Goal: Transaction & Acquisition: Purchase product/service

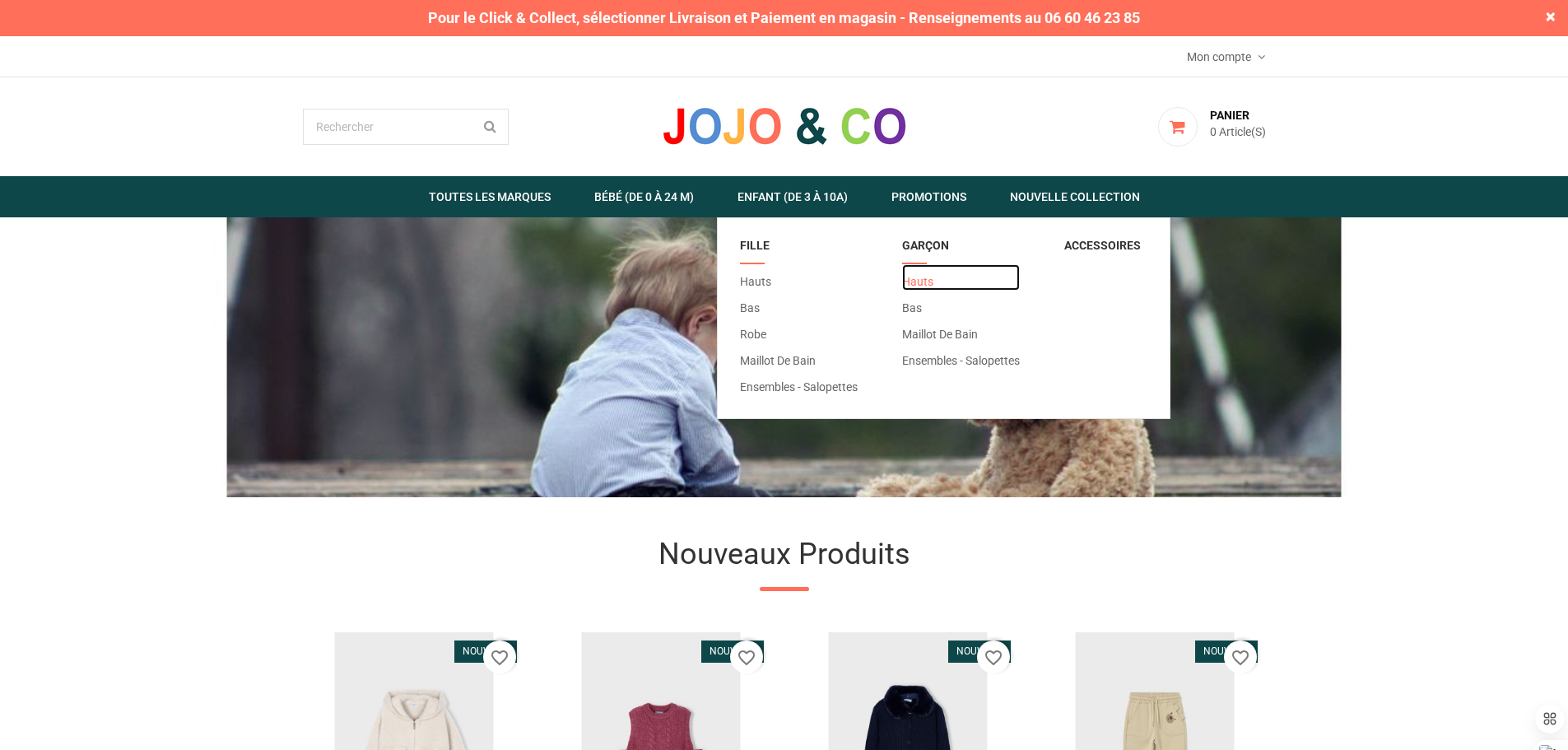
click at [920, 275] on link "Hauts" at bounding box center [960, 277] width 117 height 26
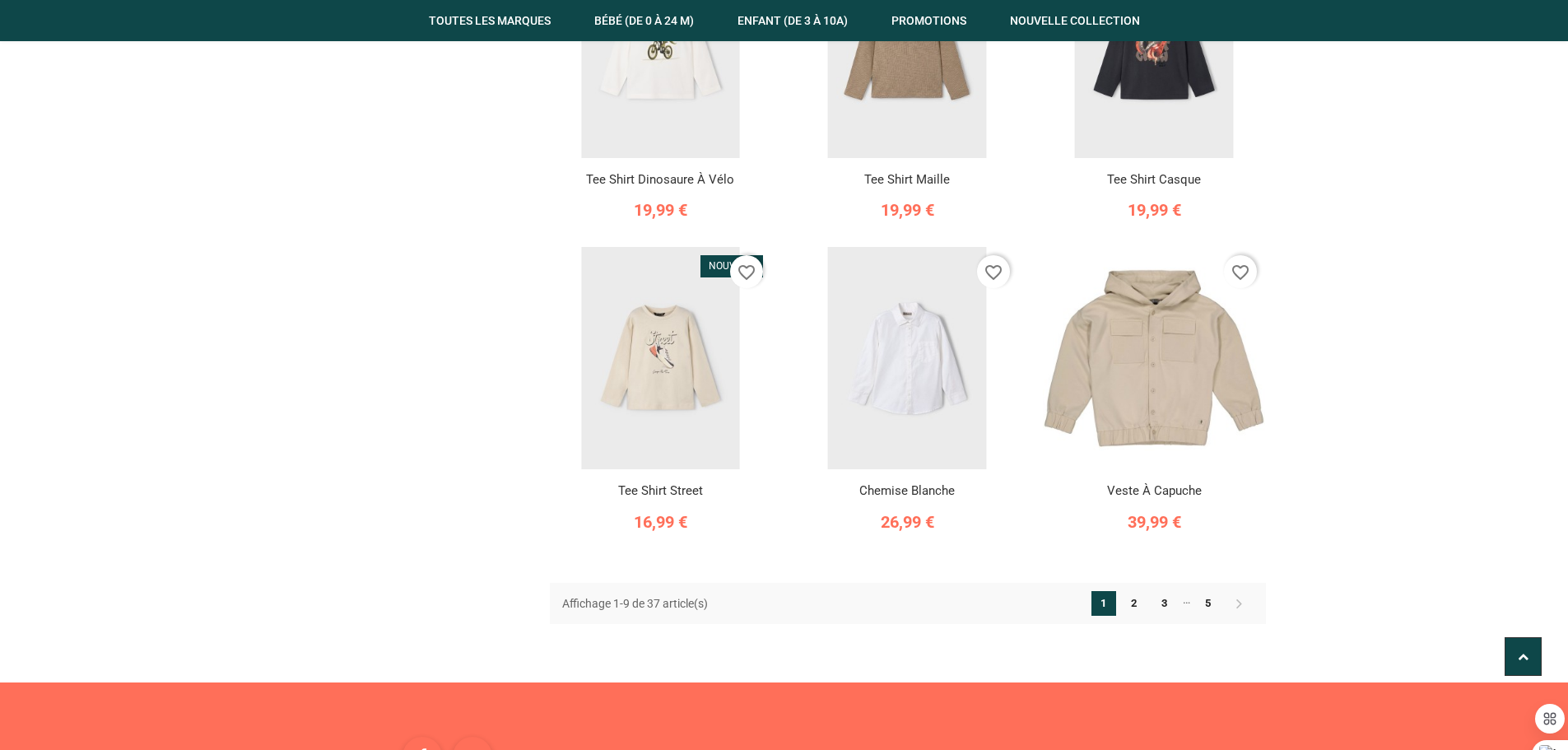
scroll to position [988, 0]
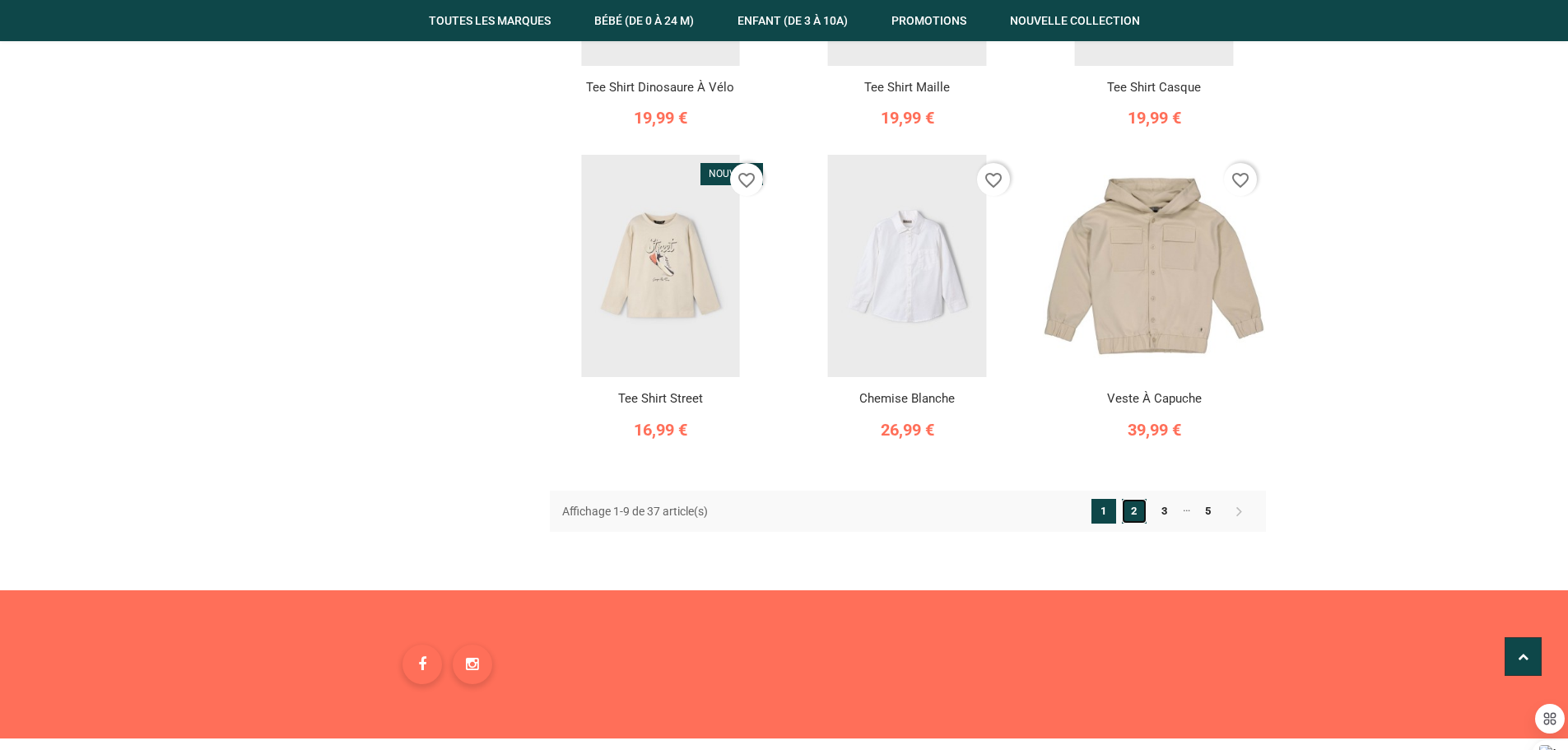
click at [1132, 499] on link "2" at bounding box center [1133, 511] width 24 height 24
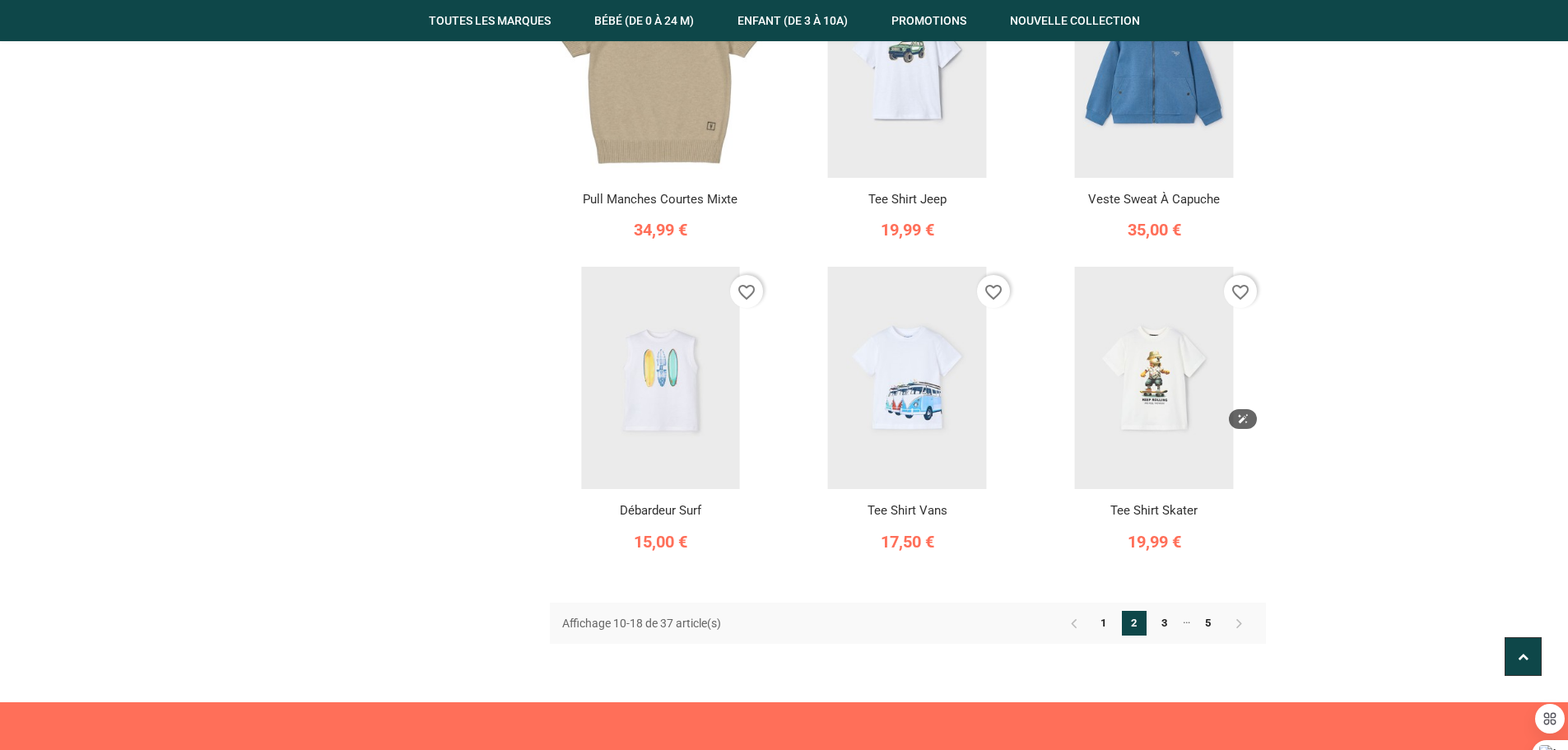
scroll to position [905, 0]
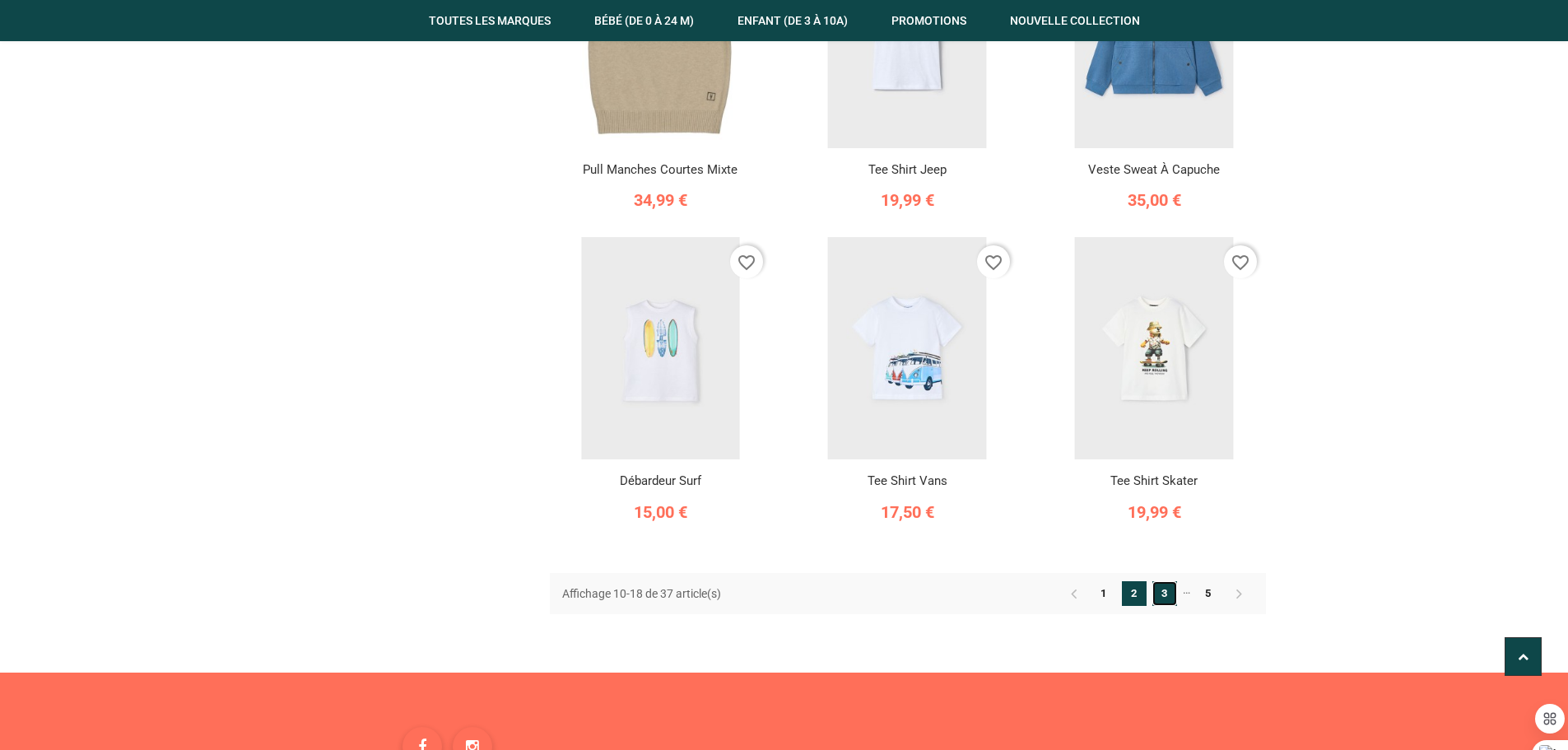
click at [1164, 581] on link "3" at bounding box center [1164, 593] width 24 height 24
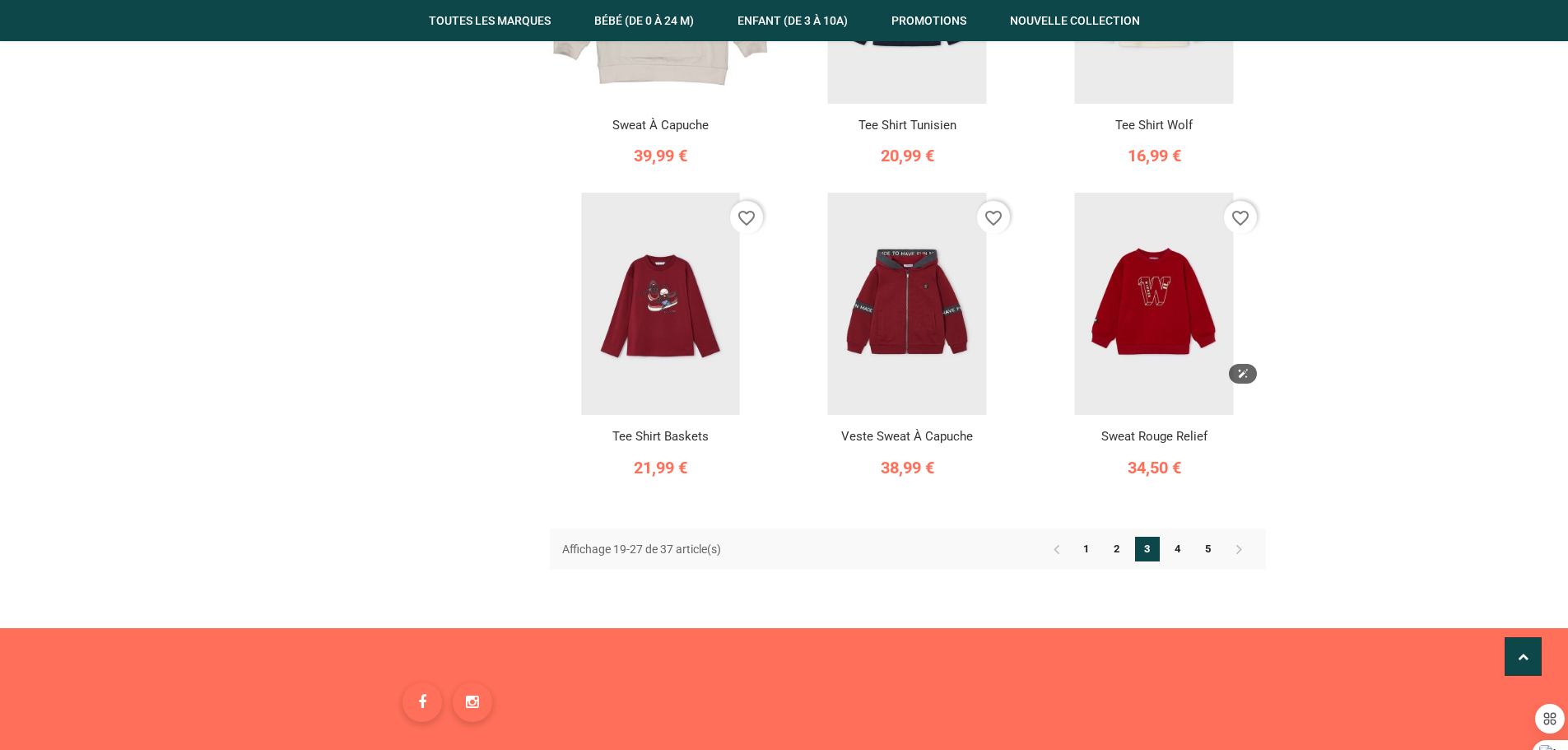
scroll to position [988, 0]
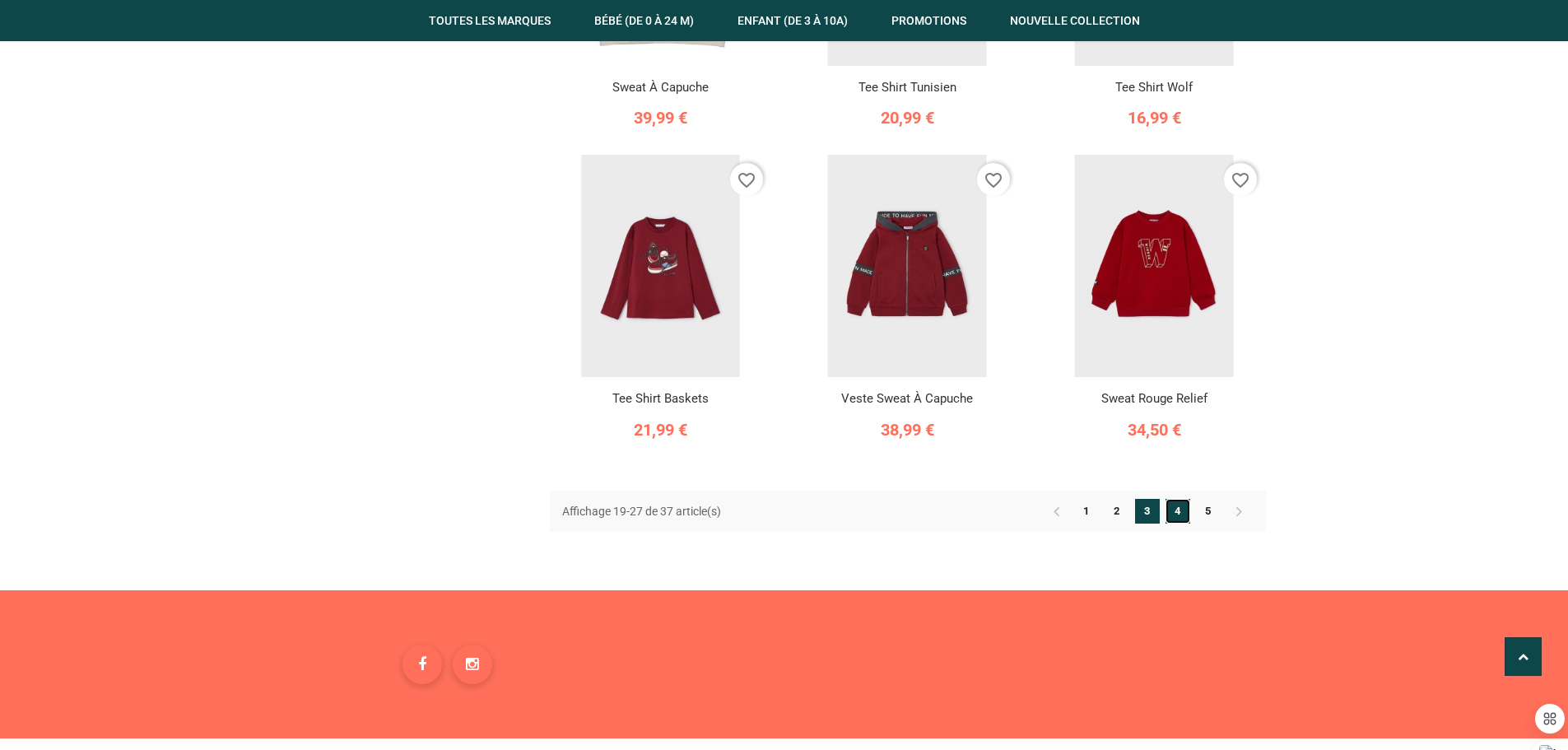
click at [1176, 499] on link "4" at bounding box center [1177, 511] width 24 height 24
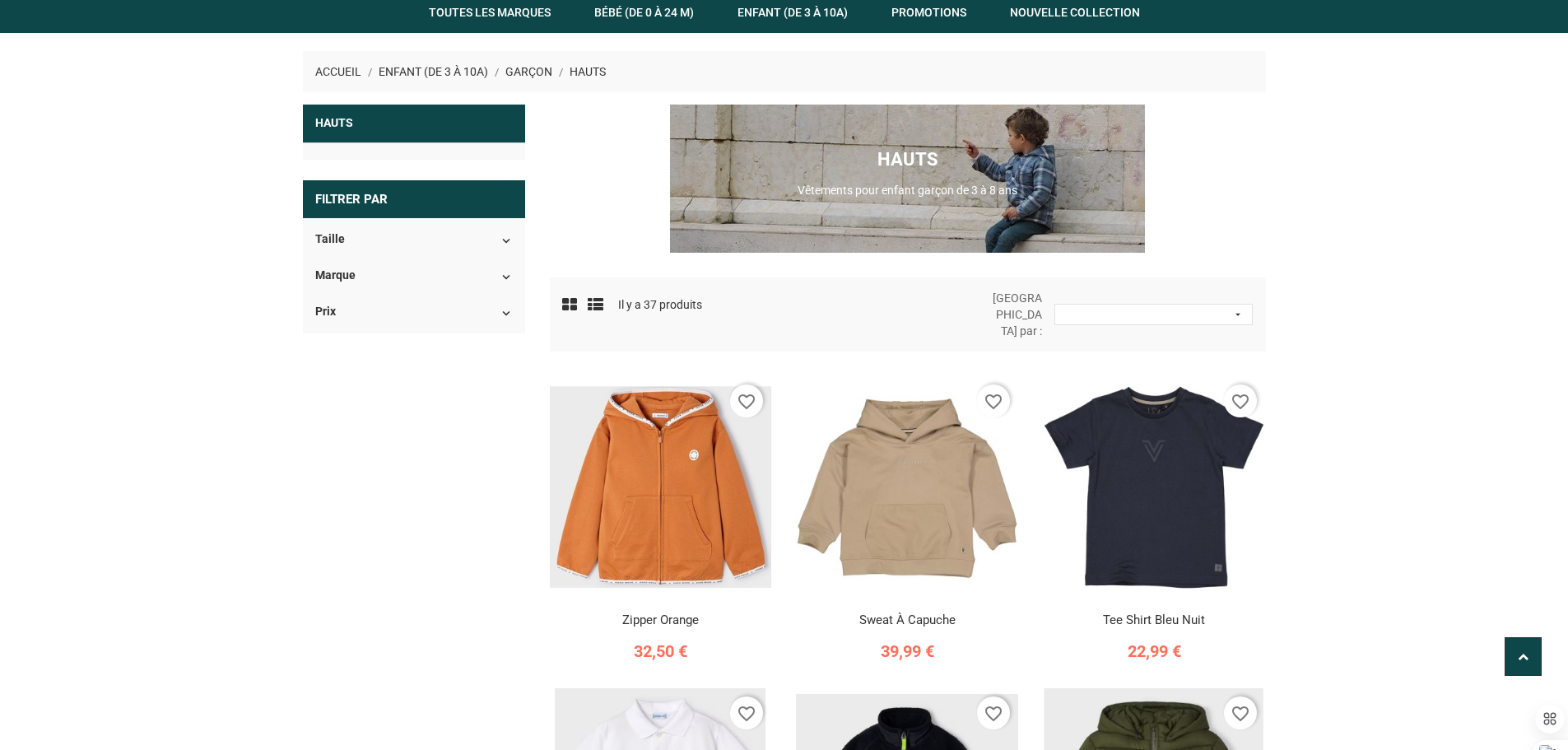
scroll to position [181, 0]
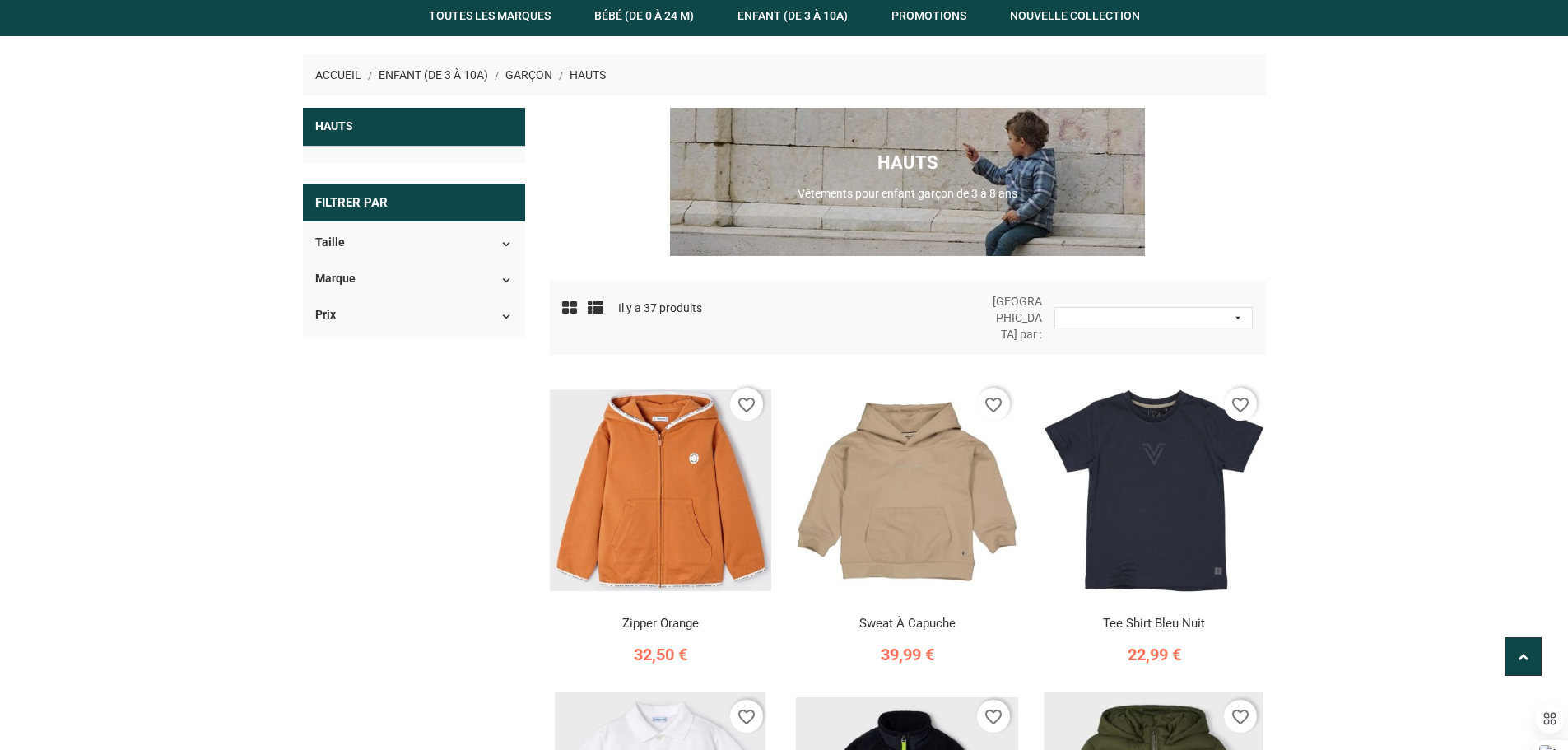
click at [1390, 137] on section "Accueil Enfant (de 3 à 10A) [GEOGRAPHIC_DATA] [GEOGRAPHIC_DATA] [GEOGRAPHIC_DAT…" at bounding box center [784, 717] width 1568 height 1362
click at [1233, 395] on icon "favorite_border" at bounding box center [1240, 405] width 19 height 19
click at [1244, 395] on icon "favorite_border" at bounding box center [1240, 405] width 19 height 19
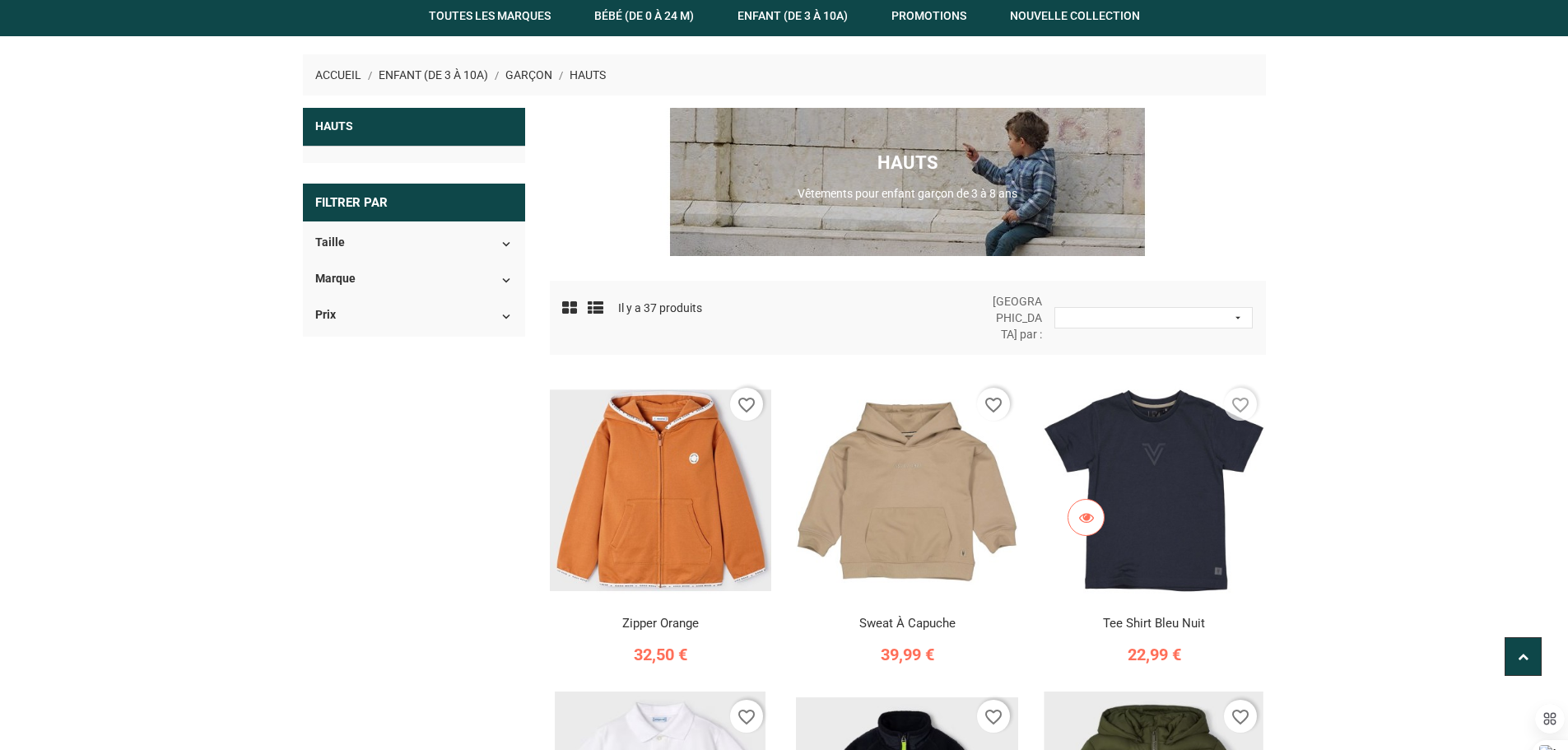
click at [1244, 395] on icon "favorite_border" at bounding box center [1240, 405] width 19 height 19
click at [1098, 499] on link at bounding box center [1085, 518] width 37 height 37
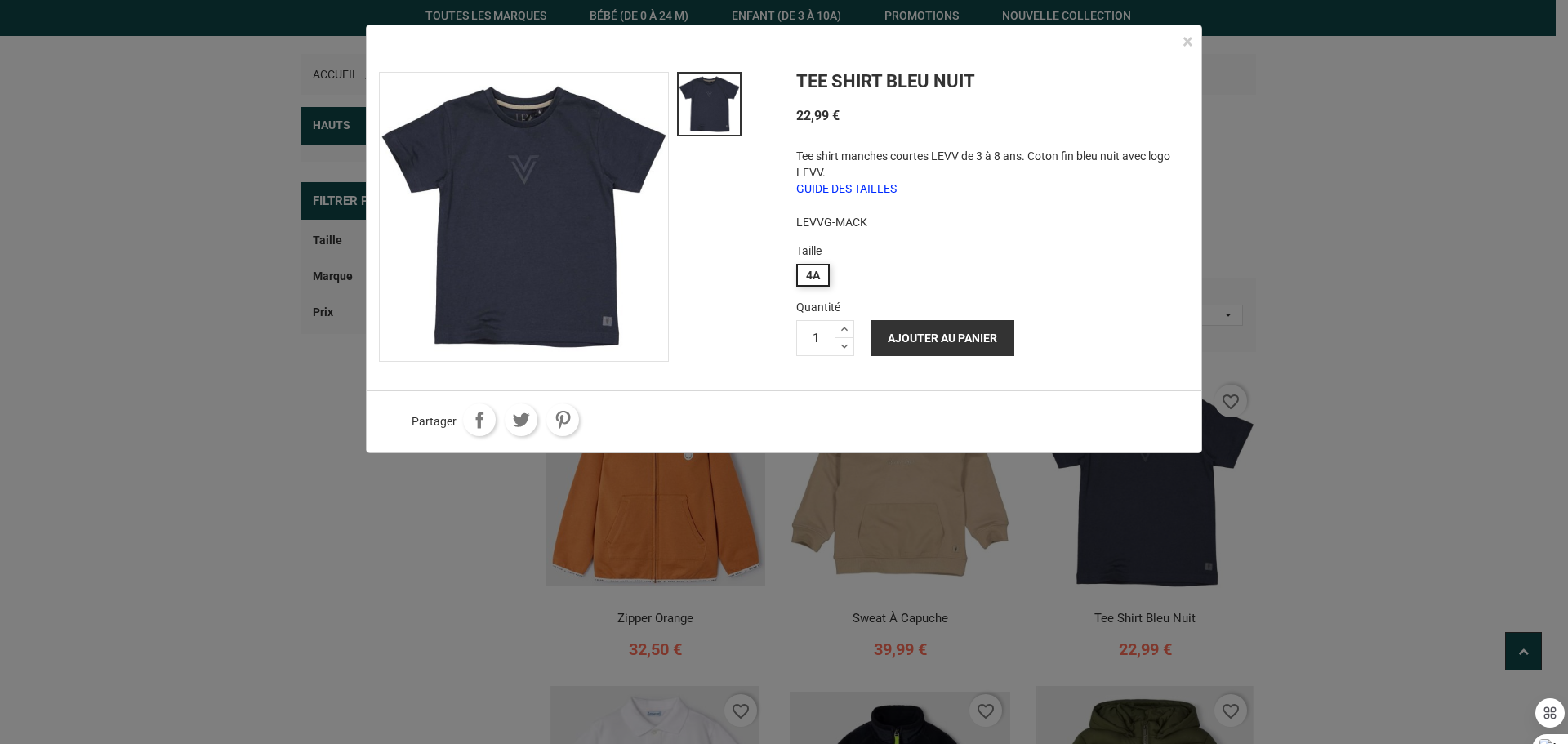
drag, startPoint x: 1109, startPoint y: 543, endPoint x: 1122, endPoint y: 598, distance: 56.5
drag, startPoint x: 1122, startPoint y: 598, endPoint x: 1124, endPoint y: 709, distance: 111.0
drag, startPoint x: 1128, startPoint y: 709, endPoint x: 1130, endPoint y: 701, distance: 8.2
drag, startPoint x: 1130, startPoint y: 701, endPoint x: 1175, endPoint y: 40, distance: 662.5
click at [1175, 40] on div "×" at bounding box center [784, 42] width 835 height 35
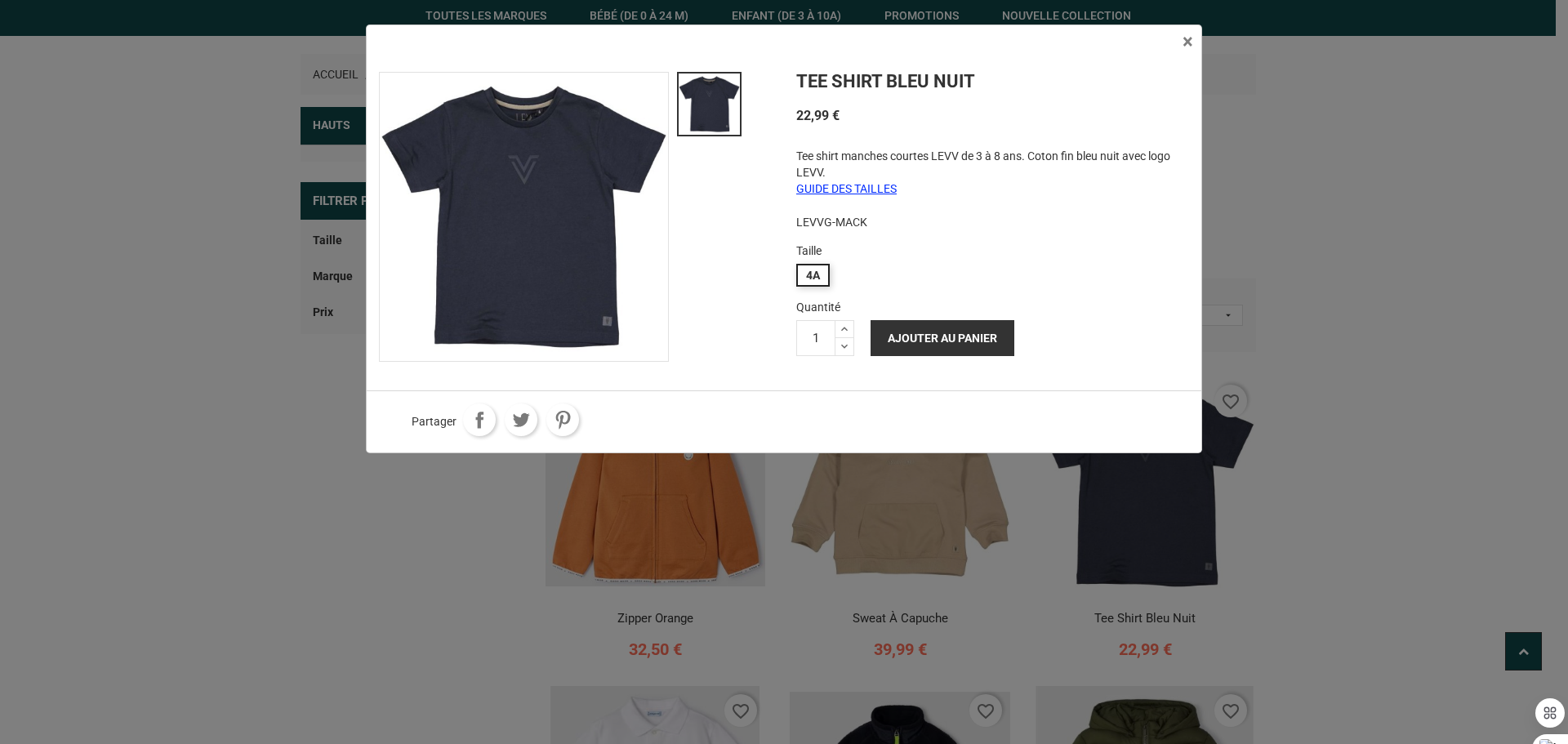
click at [1192, 43] on span "×" at bounding box center [1187, 41] width 11 height 23
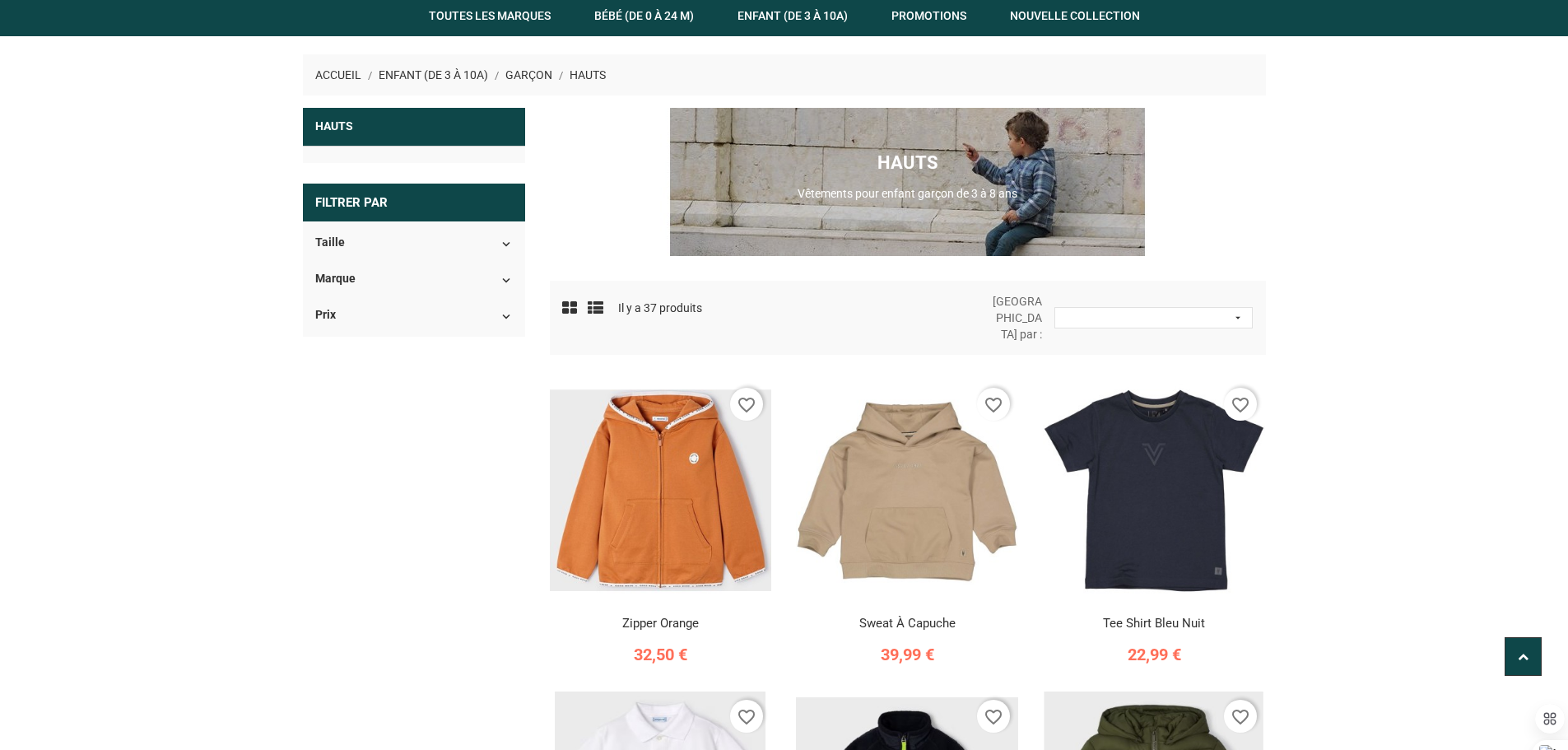
click at [377, 286] on div "Marque  " at bounding box center [414, 281] width 197 height 17
click at [326, 283] on p "Marque" at bounding box center [402, 279] width 173 height 13
click at [362, 432] on div "Hauts  OK Filtrer par [GEOGRAPHIC_DATA]    3A (6) " at bounding box center [784, 752] width 987 height 1289
click at [485, 239] on p "Taille" at bounding box center [402, 242] width 173 height 13
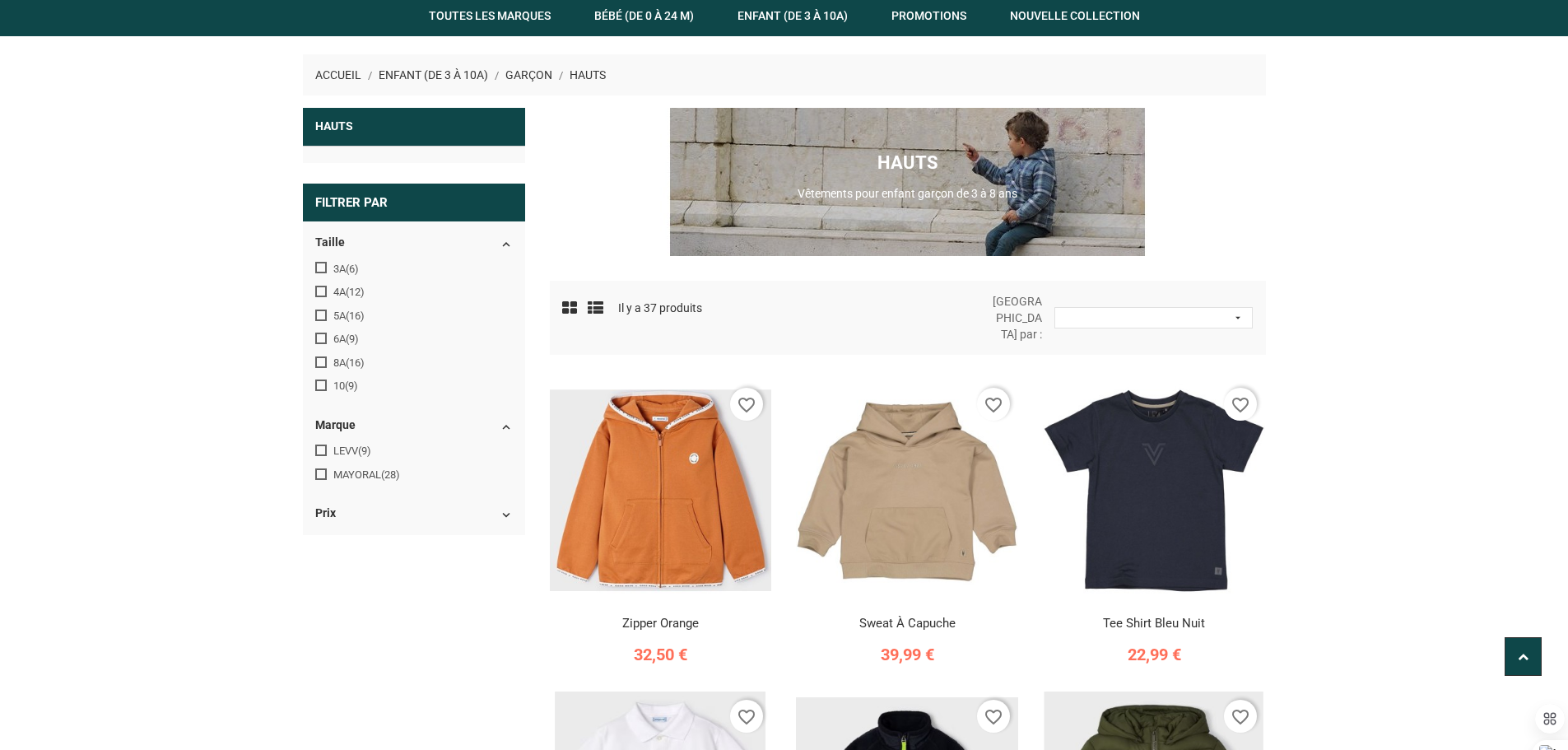
click at [485, 239] on p "Taille" at bounding box center [402, 242] width 173 height 13
click at [485, 240] on p "Taille" at bounding box center [402, 242] width 173 height 13
click at [484, 257] on section "Taille    3A (6)  (12)  (16) " at bounding box center [414, 320] width 222 height 183
click at [507, 237] on icon "" at bounding box center [506, 244] width 15 height 15
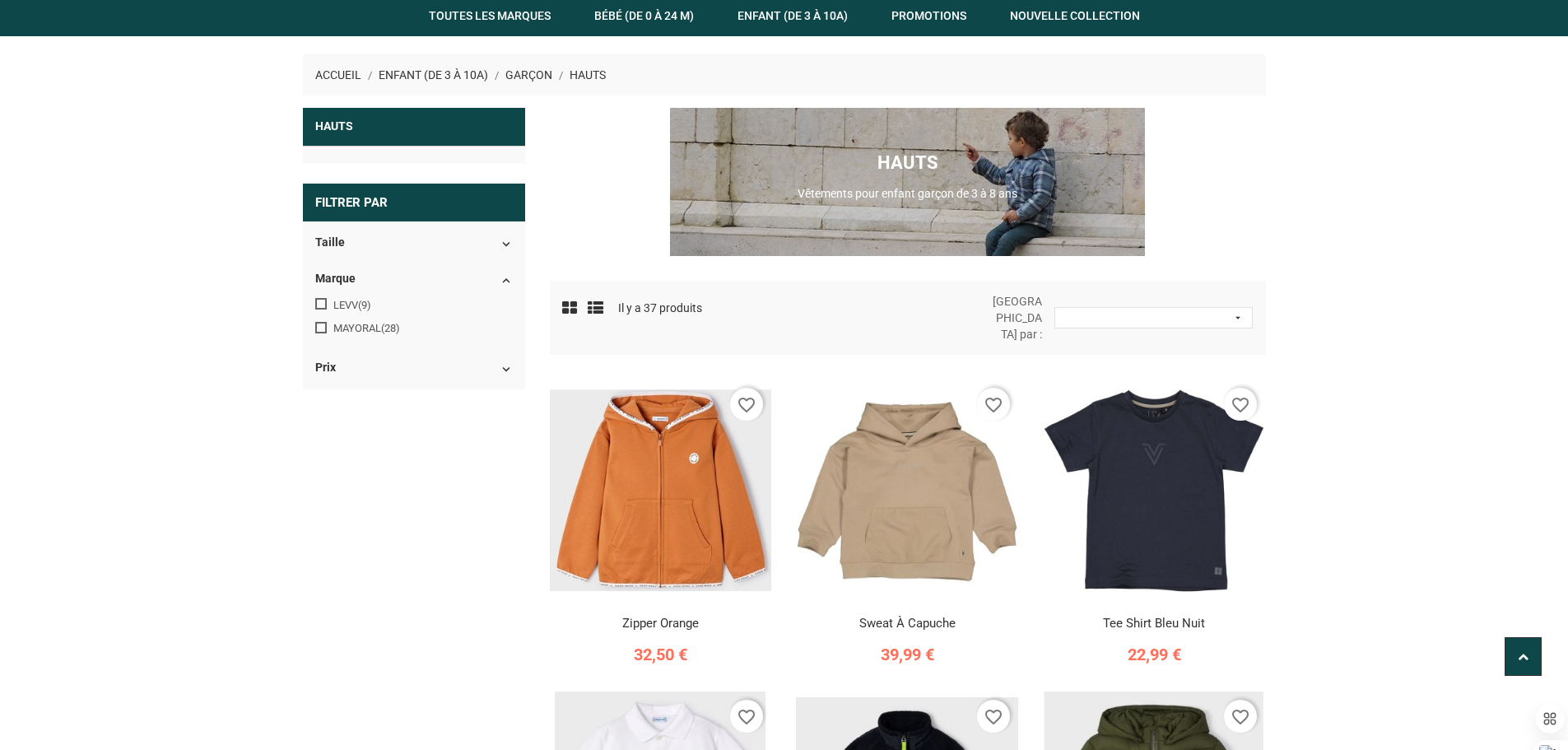
click at [505, 279] on icon "" at bounding box center [506, 280] width 15 height 15
click at [557, 191] on div "Hauts Vêtements pour enfant garçon de 3 à 8 ans" at bounding box center [907, 183] width 716 height 58
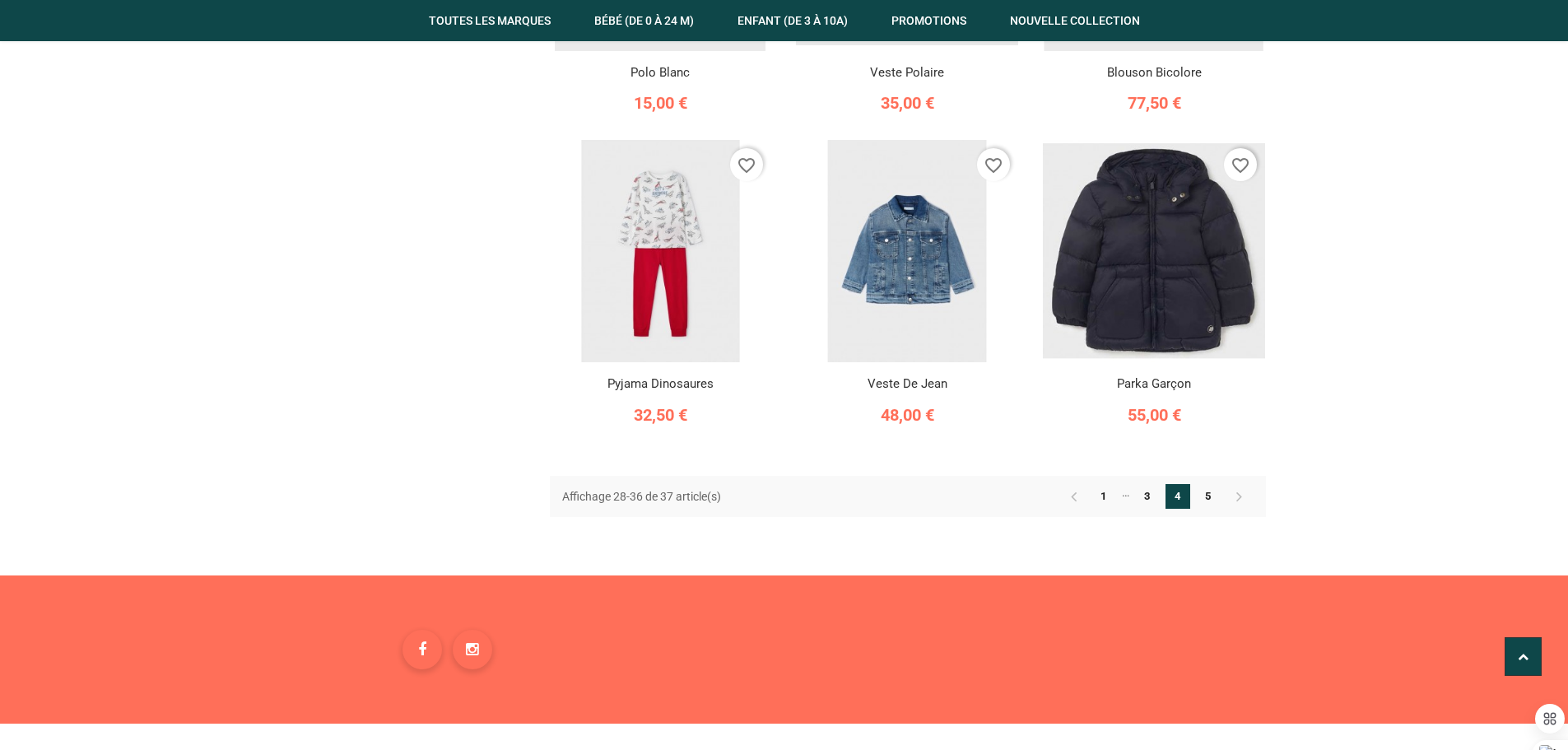
scroll to position [1005, 0]
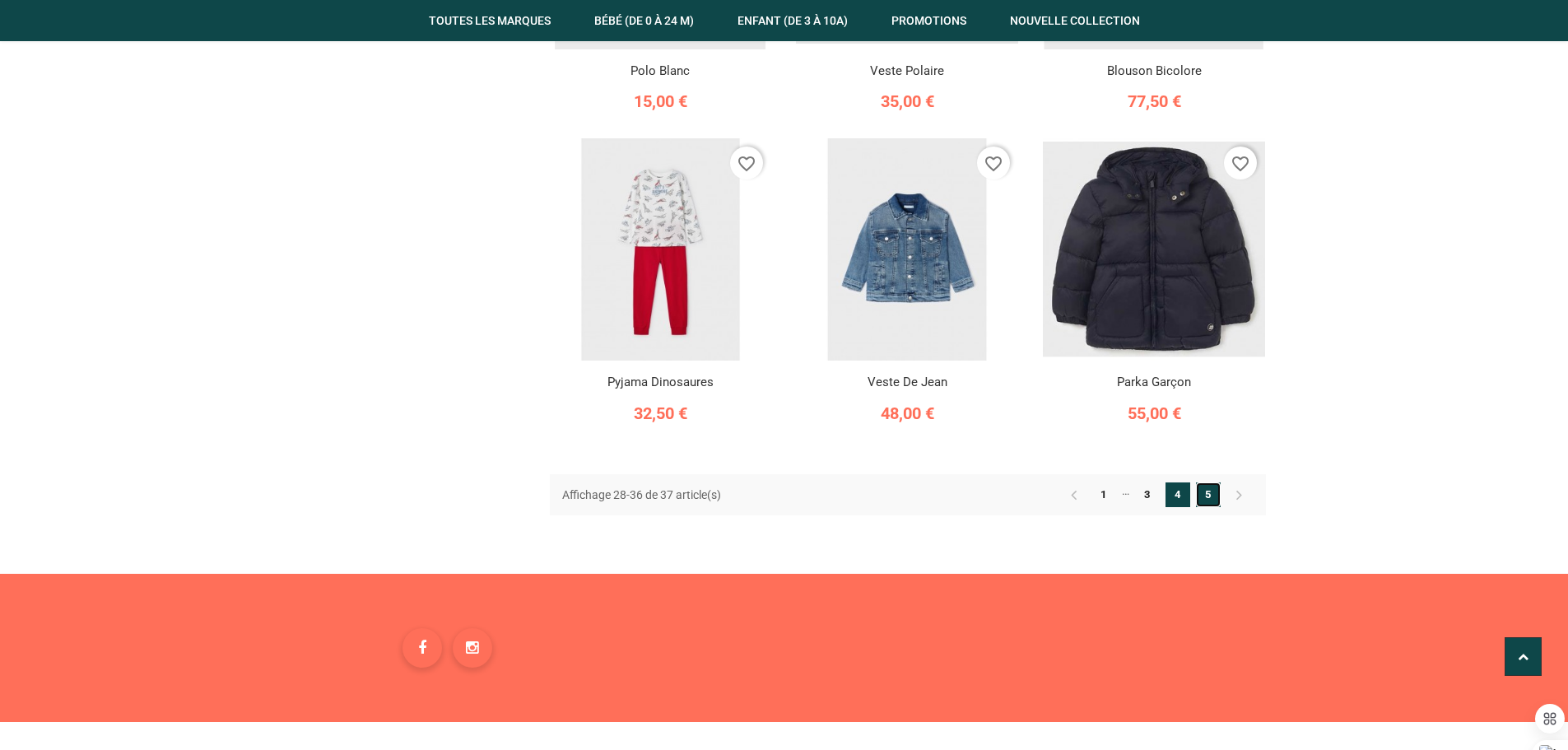
click at [1205, 483] on link "5" at bounding box center [1208, 494] width 24 height 24
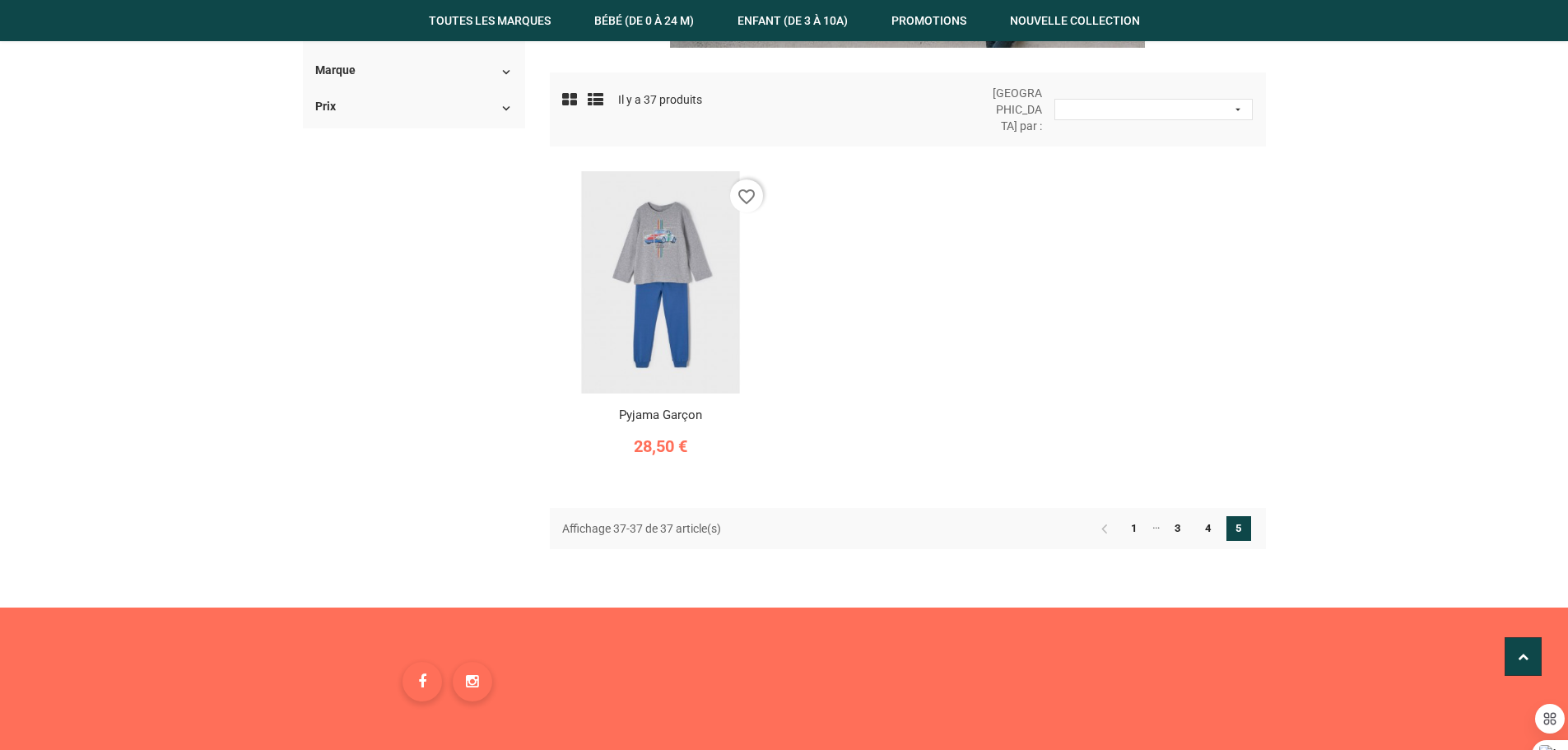
scroll to position [329, 0]
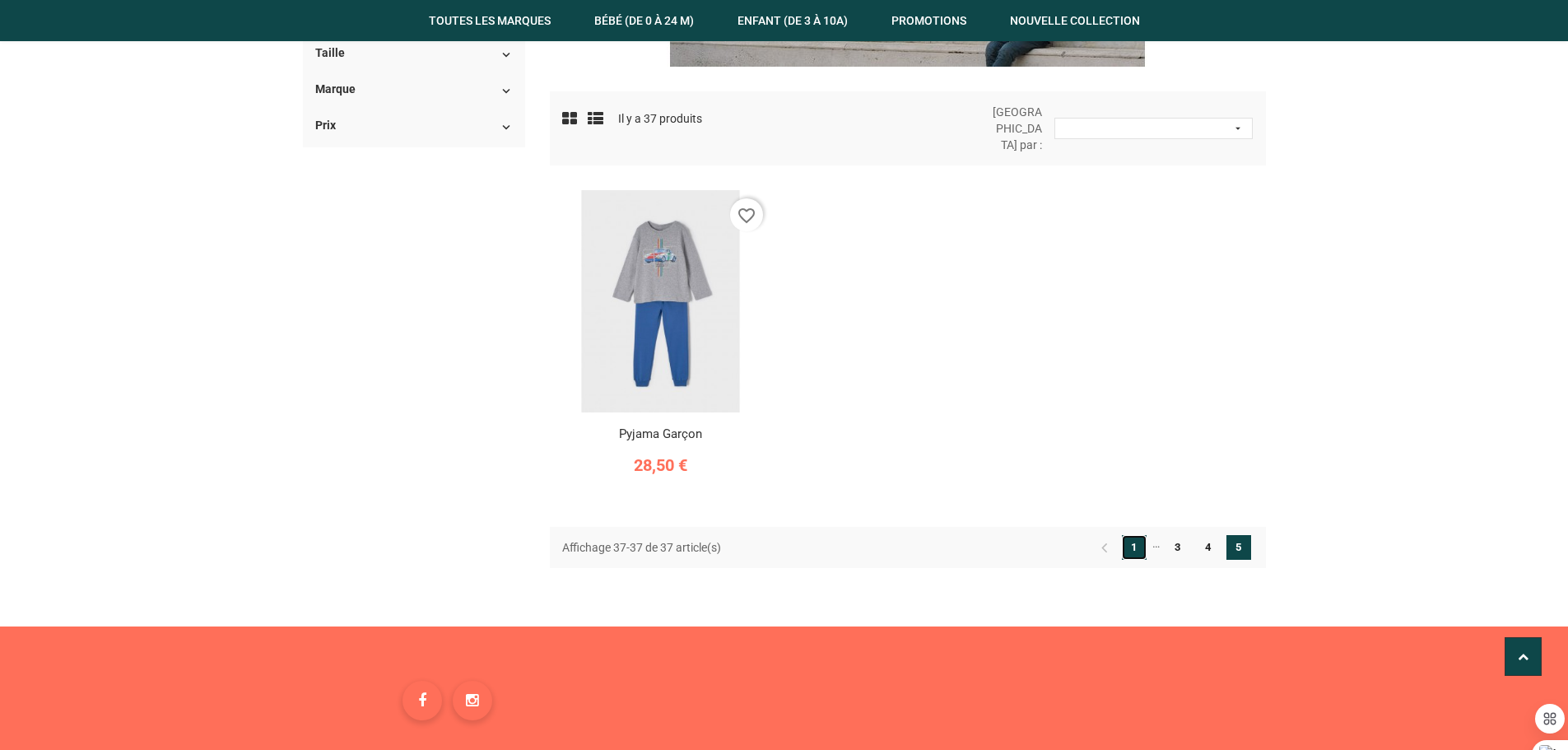
click at [1134, 535] on link "1" at bounding box center [1133, 547] width 24 height 24
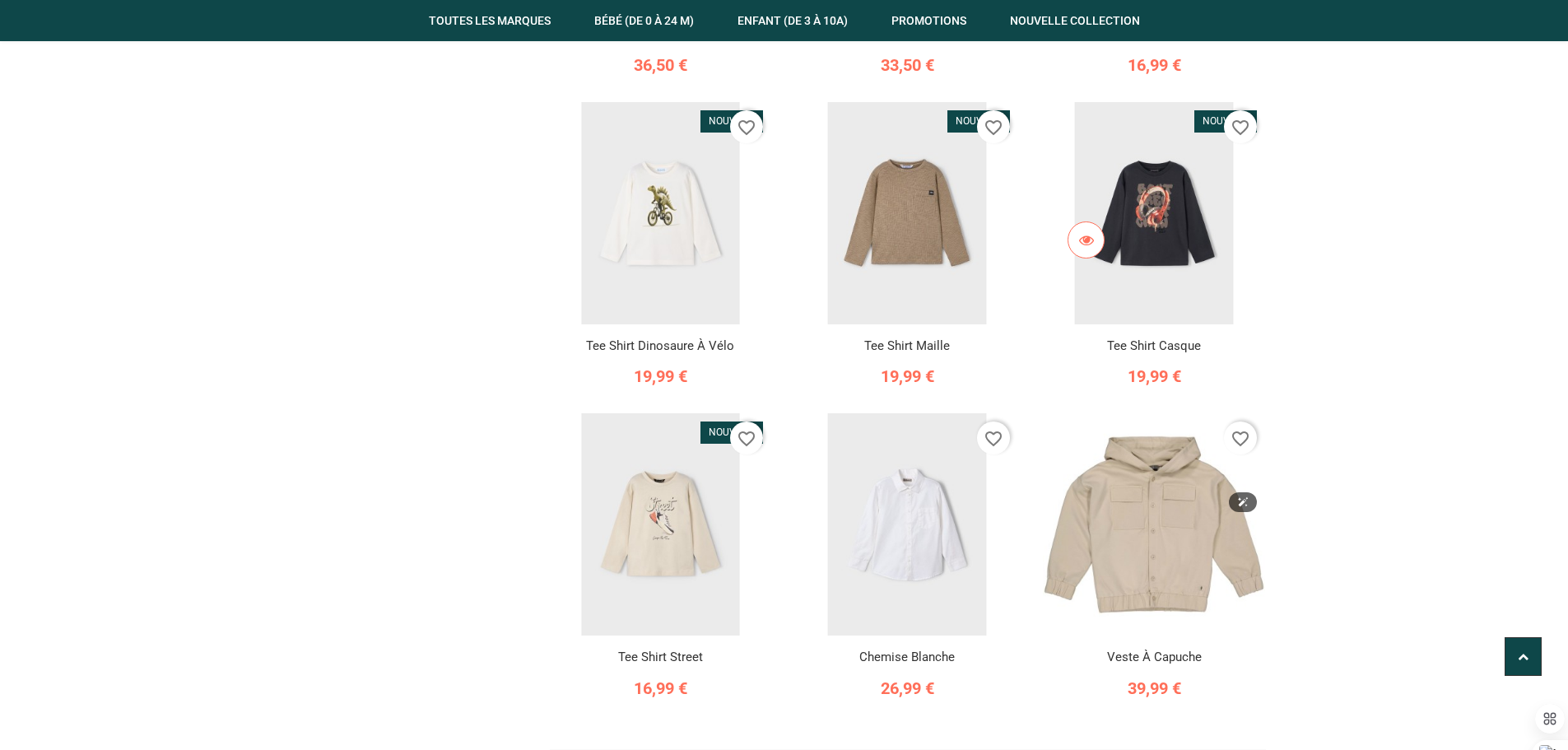
scroll to position [824, 0]
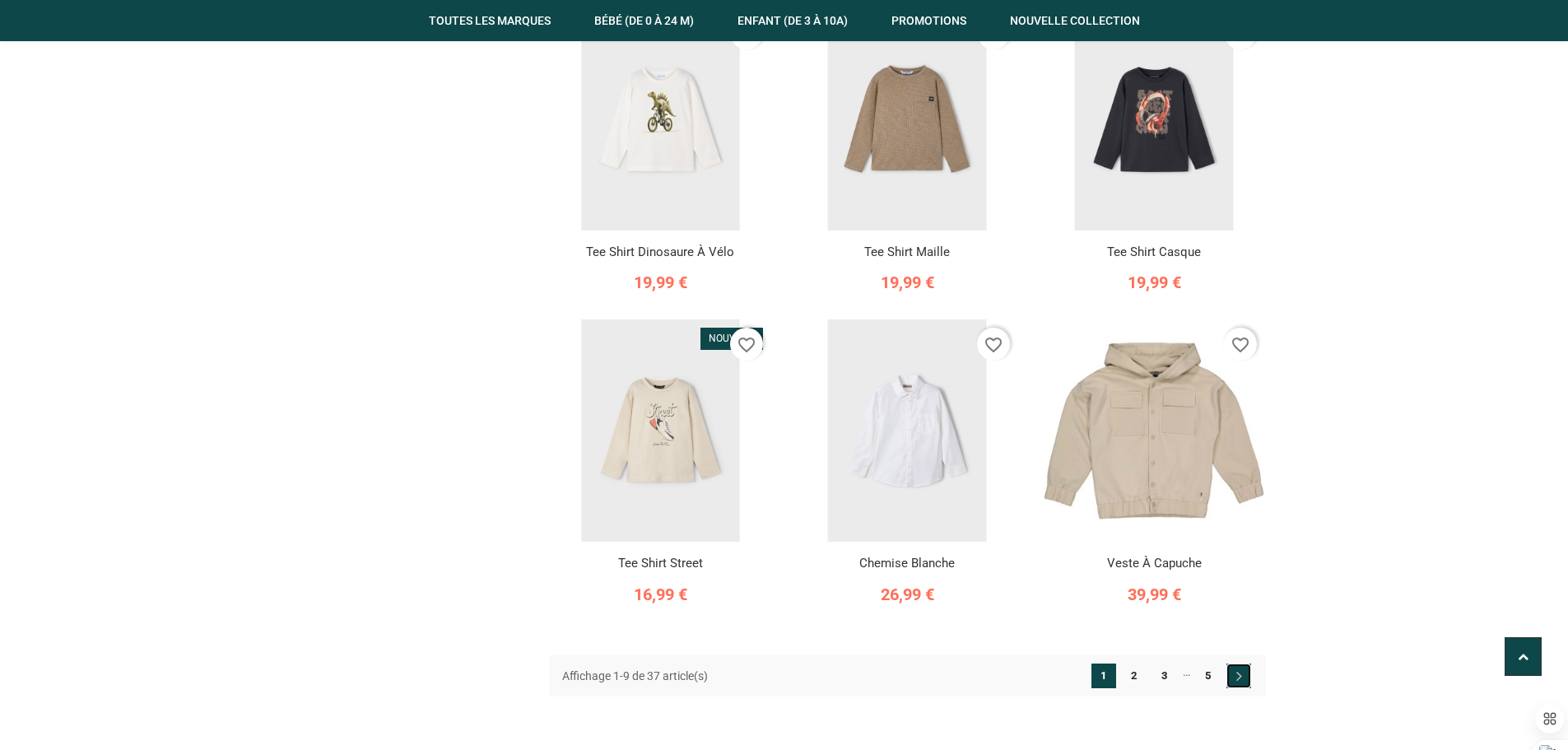
click at [1242, 664] on icon at bounding box center [1238, 675] width 24 height 24
